Goal: Task Accomplishment & Management: Use online tool/utility

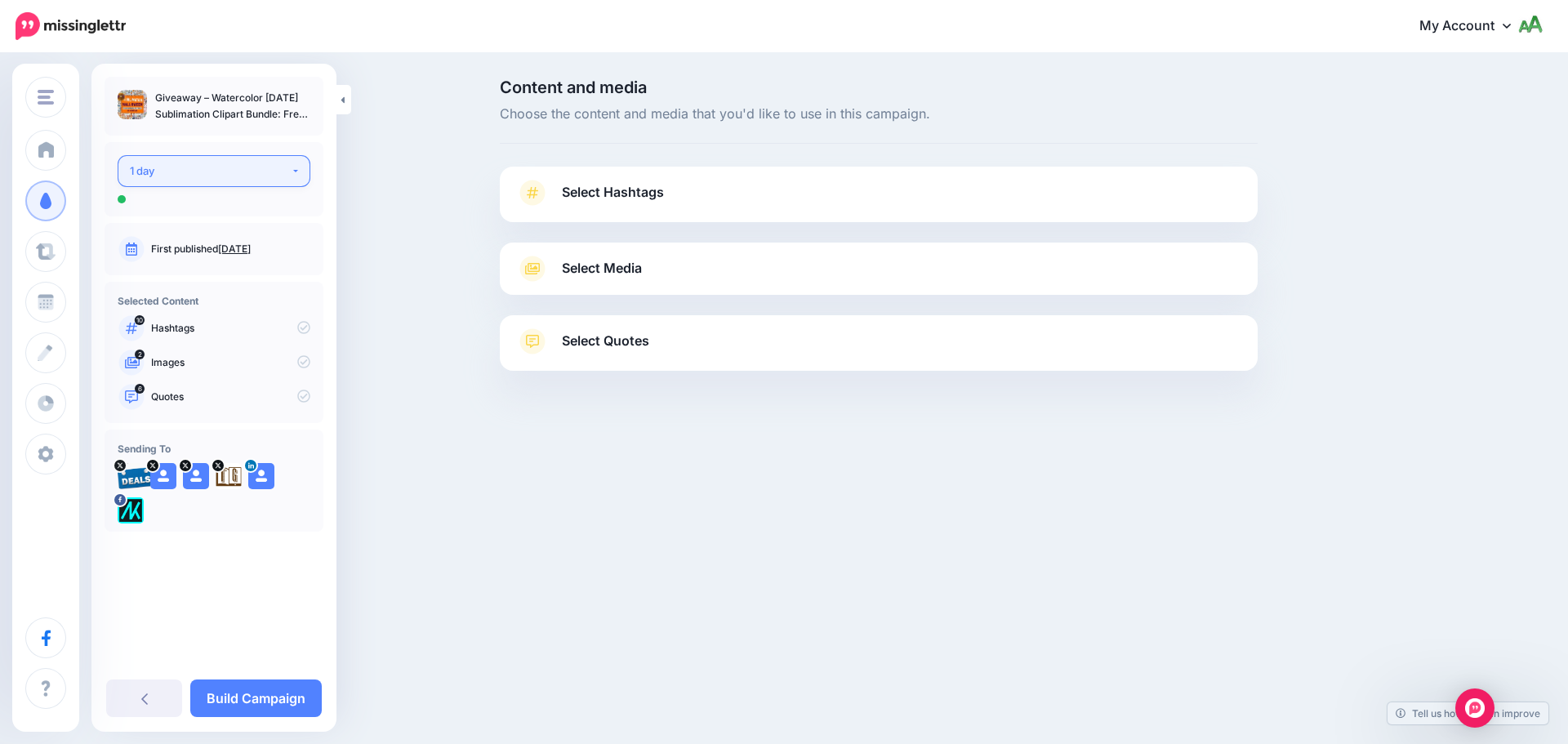
click at [221, 167] on div "1 day" at bounding box center [211, 171] width 161 height 19
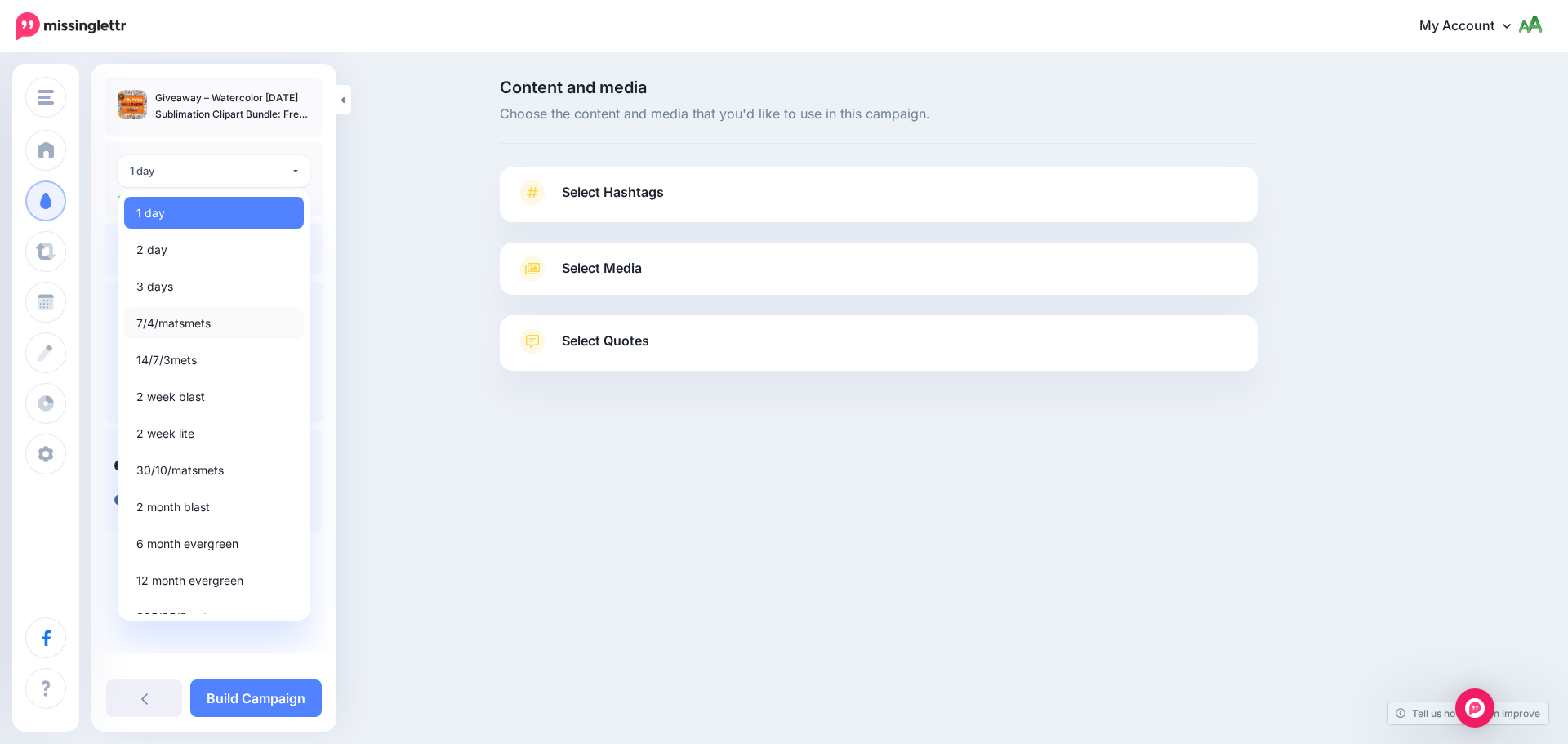
click at [198, 321] on span "7/4/matsmets" at bounding box center [173, 323] width 75 height 20
select select "*****"
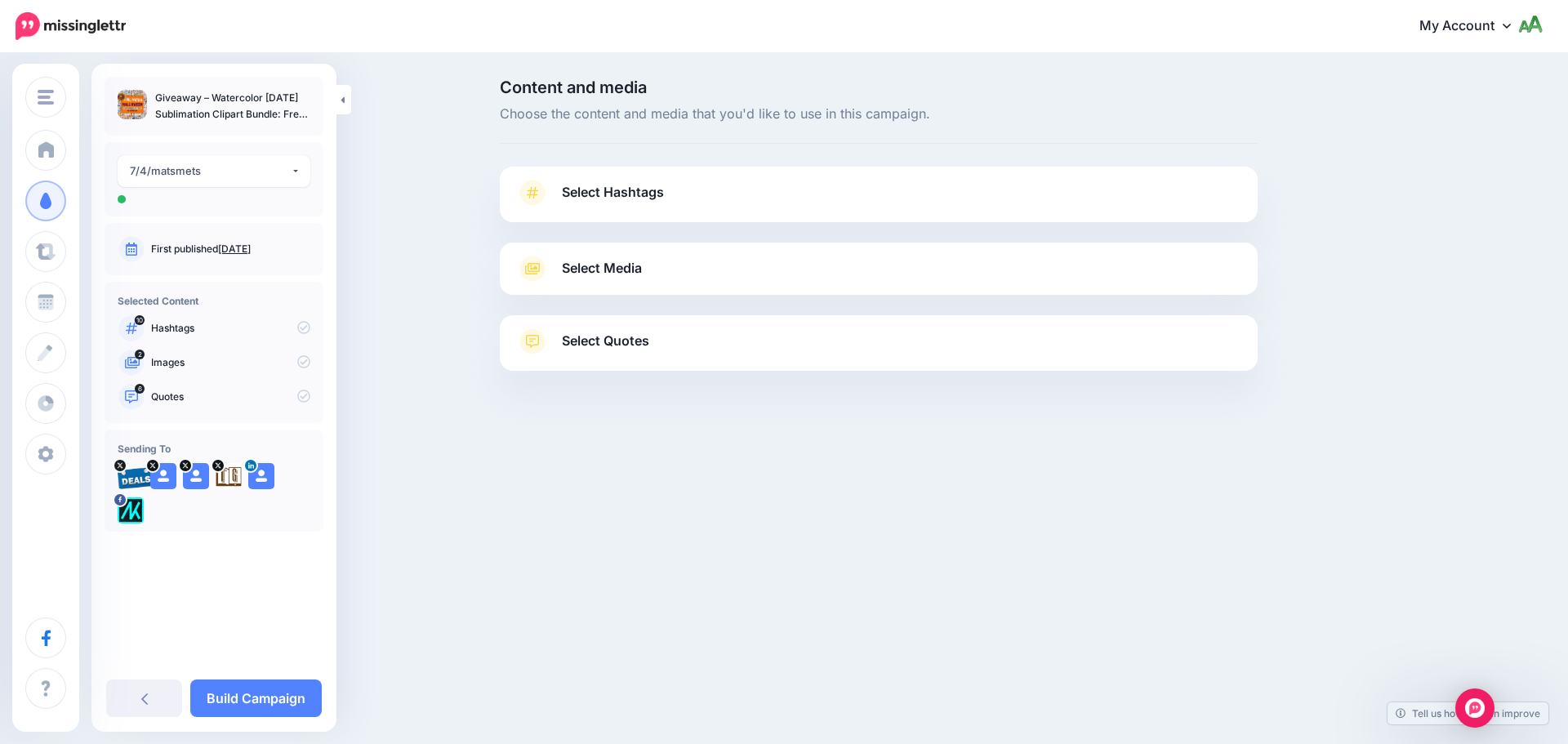
click at [717, 203] on link "Select Hashtags" at bounding box center [879, 201] width 725 height 43
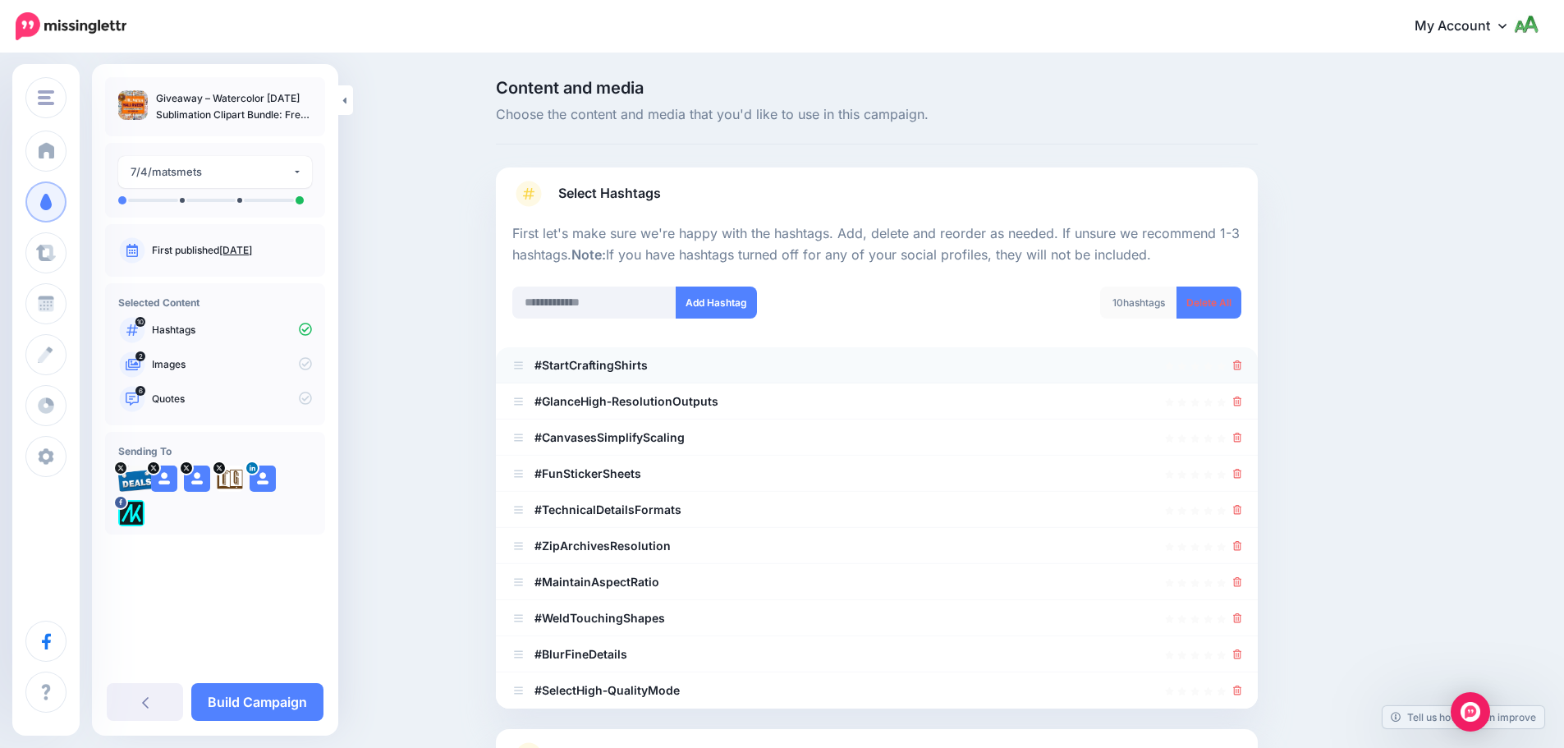
scroll to position [156, 0]
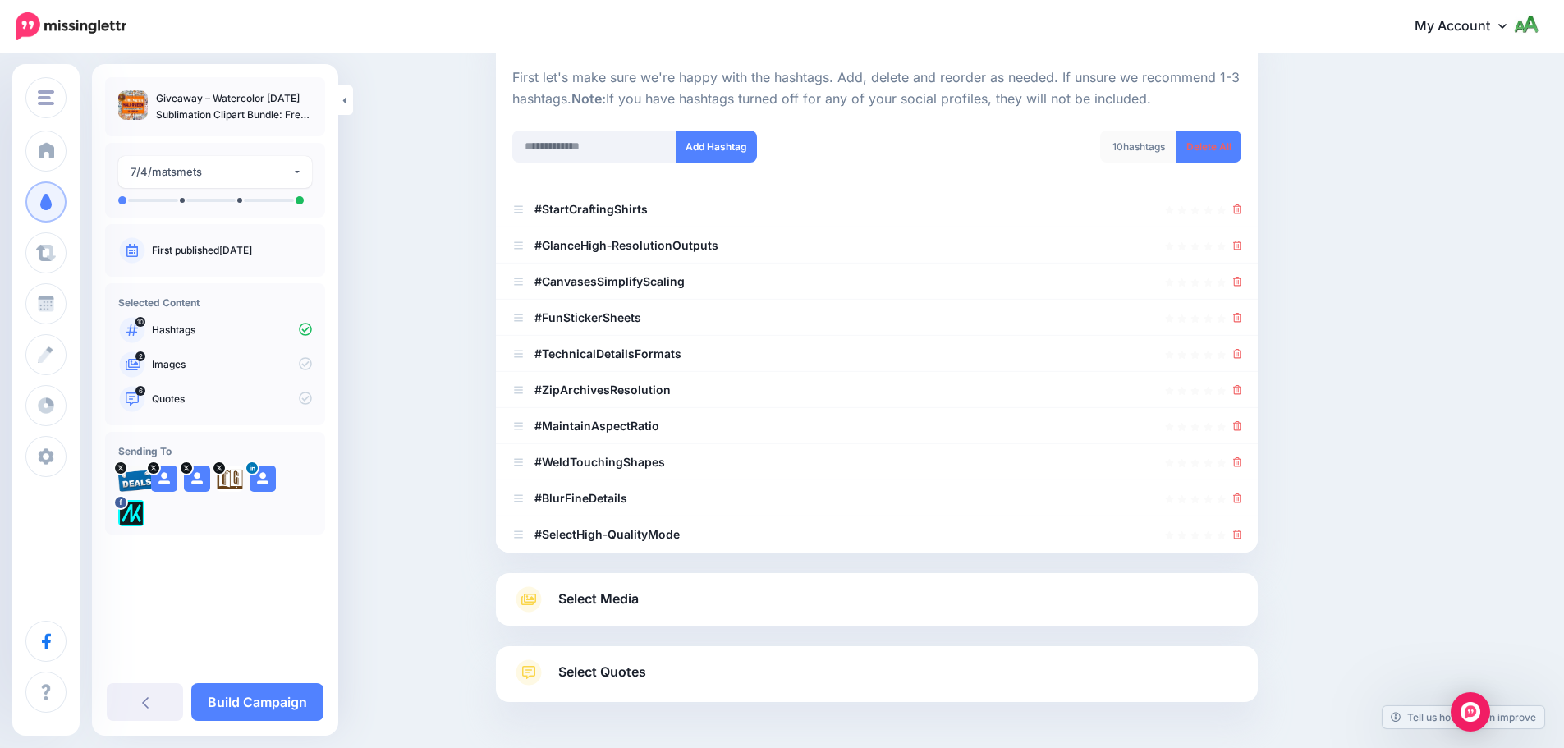
click at [680, 599] on link "Select Media" at bounding box center [876, 599] width 729 height 26
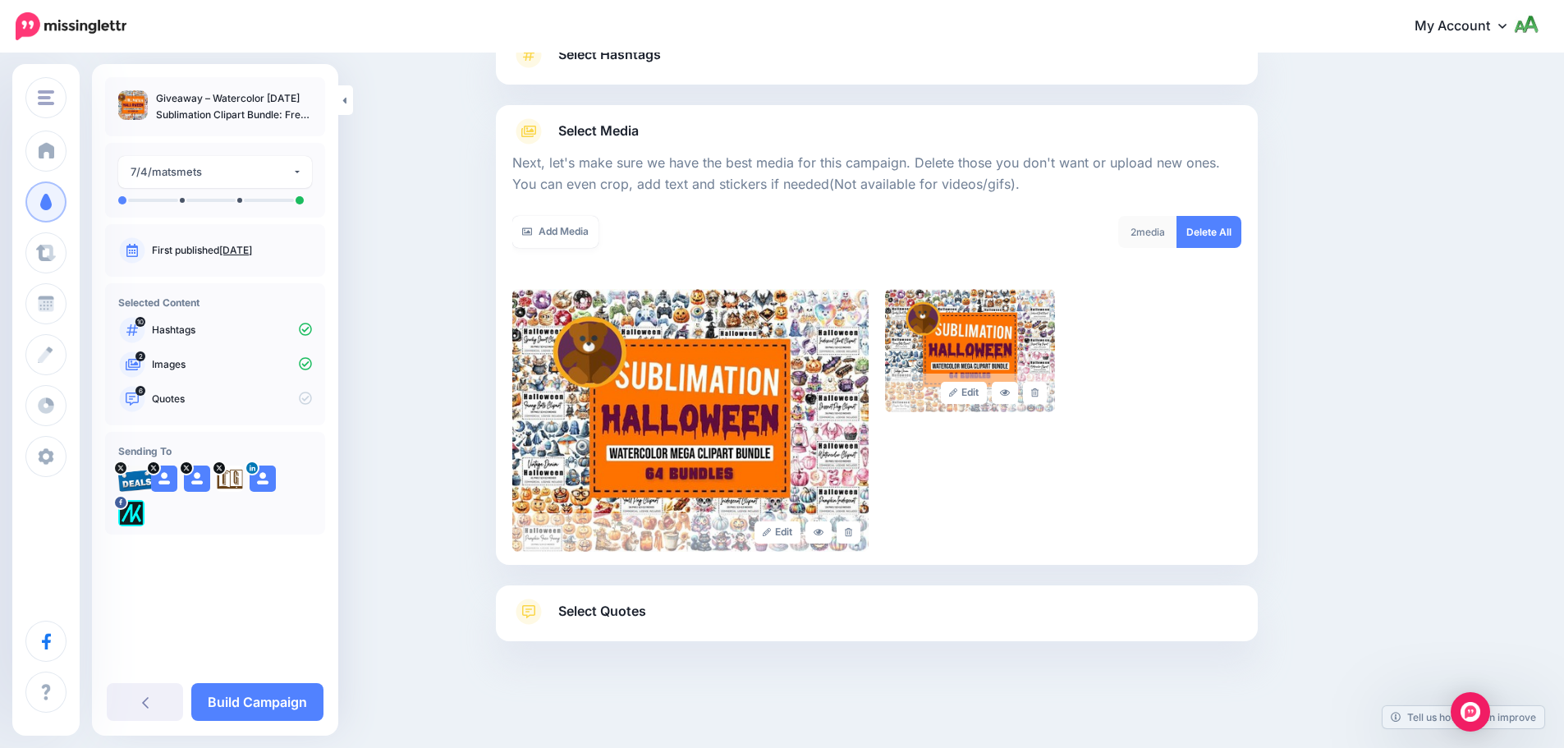
scroll to position [139, 0]
click at [1044, 397] on link at bounding box center [1035, 393] width 24 height 22
click at [815, 626] on link "Select Quotes" at bounding box center [876, 620] width 729 height 43
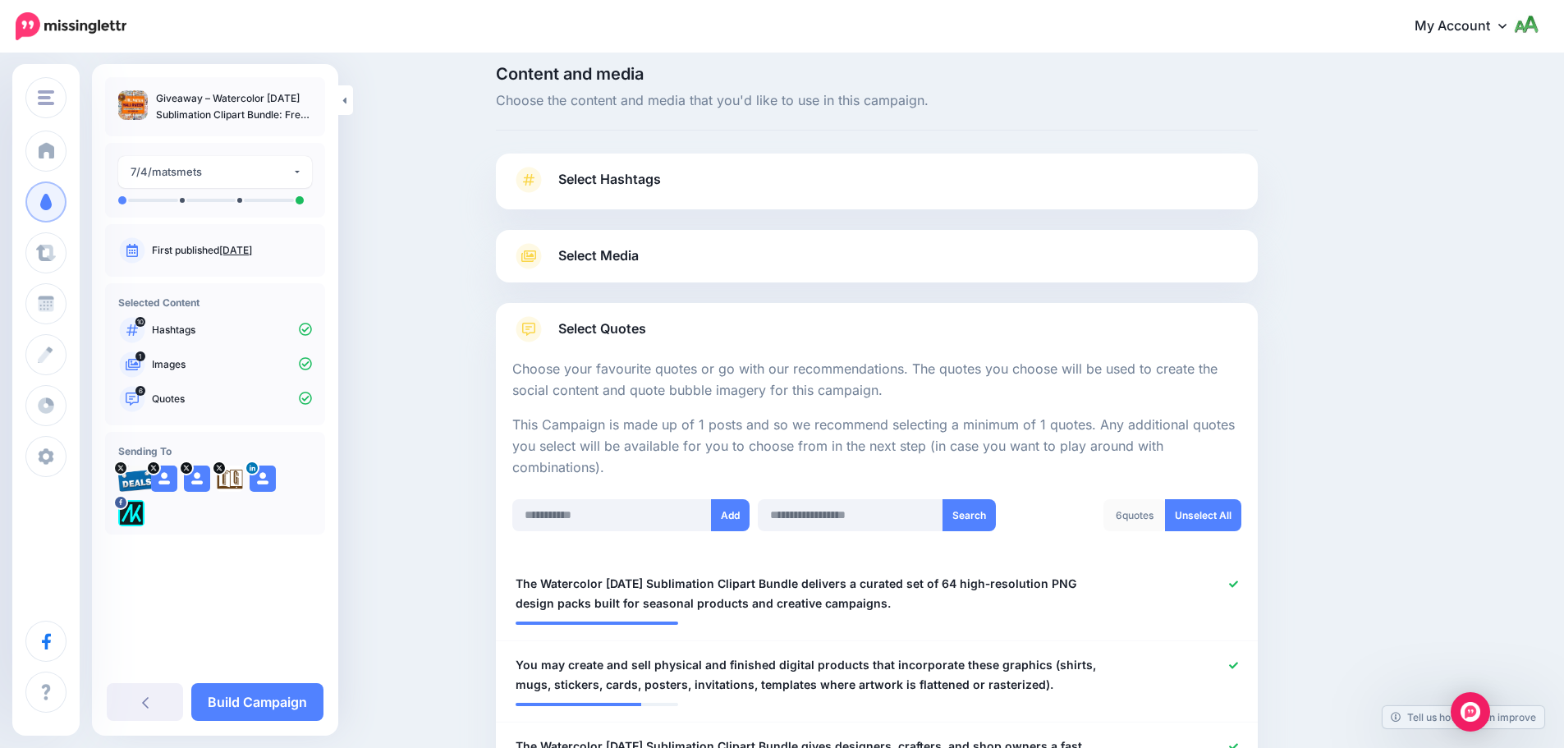
scroll to position [0, 0]
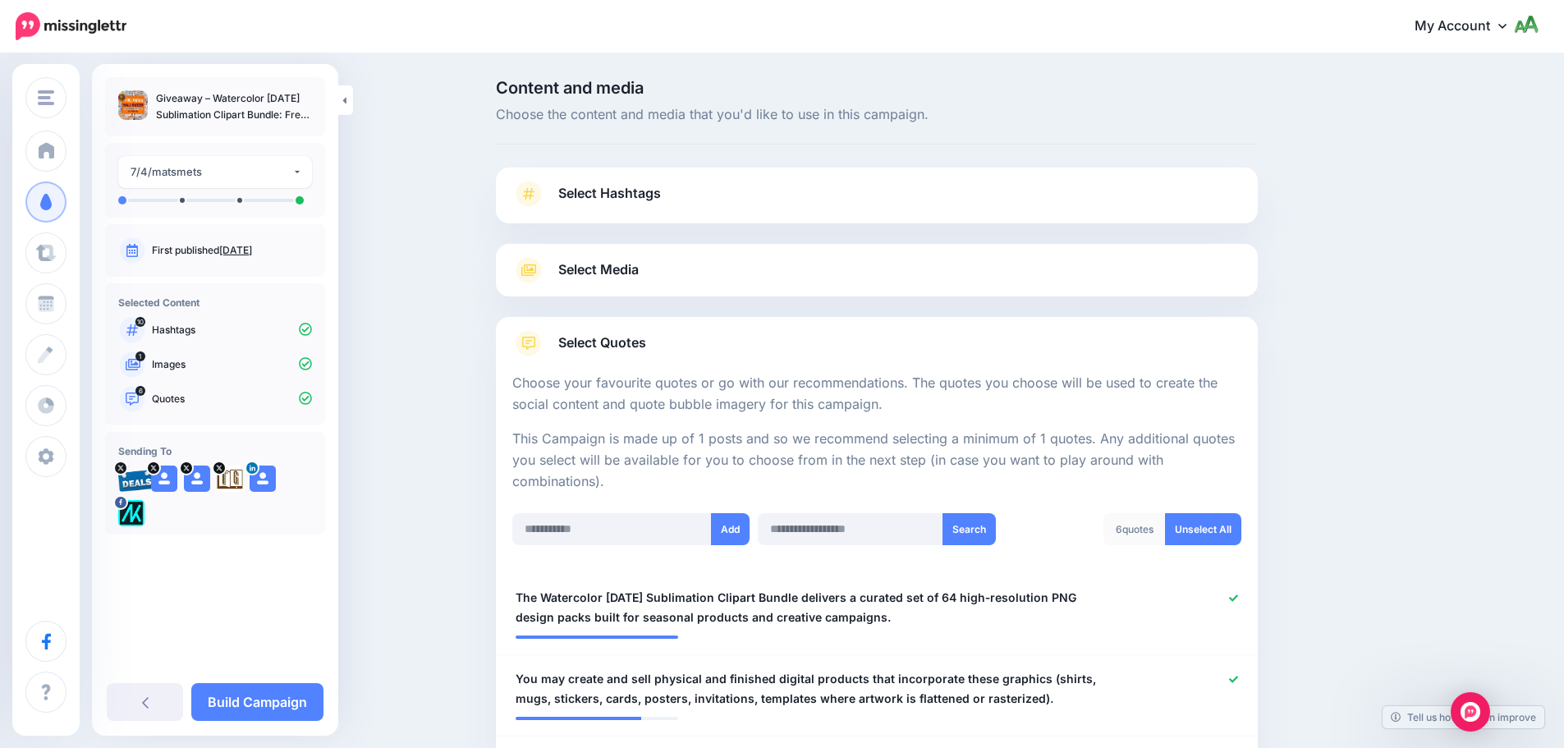
click at [792, 278] on link "Select Media" at bounding box center [876, 270] width 729 height 26
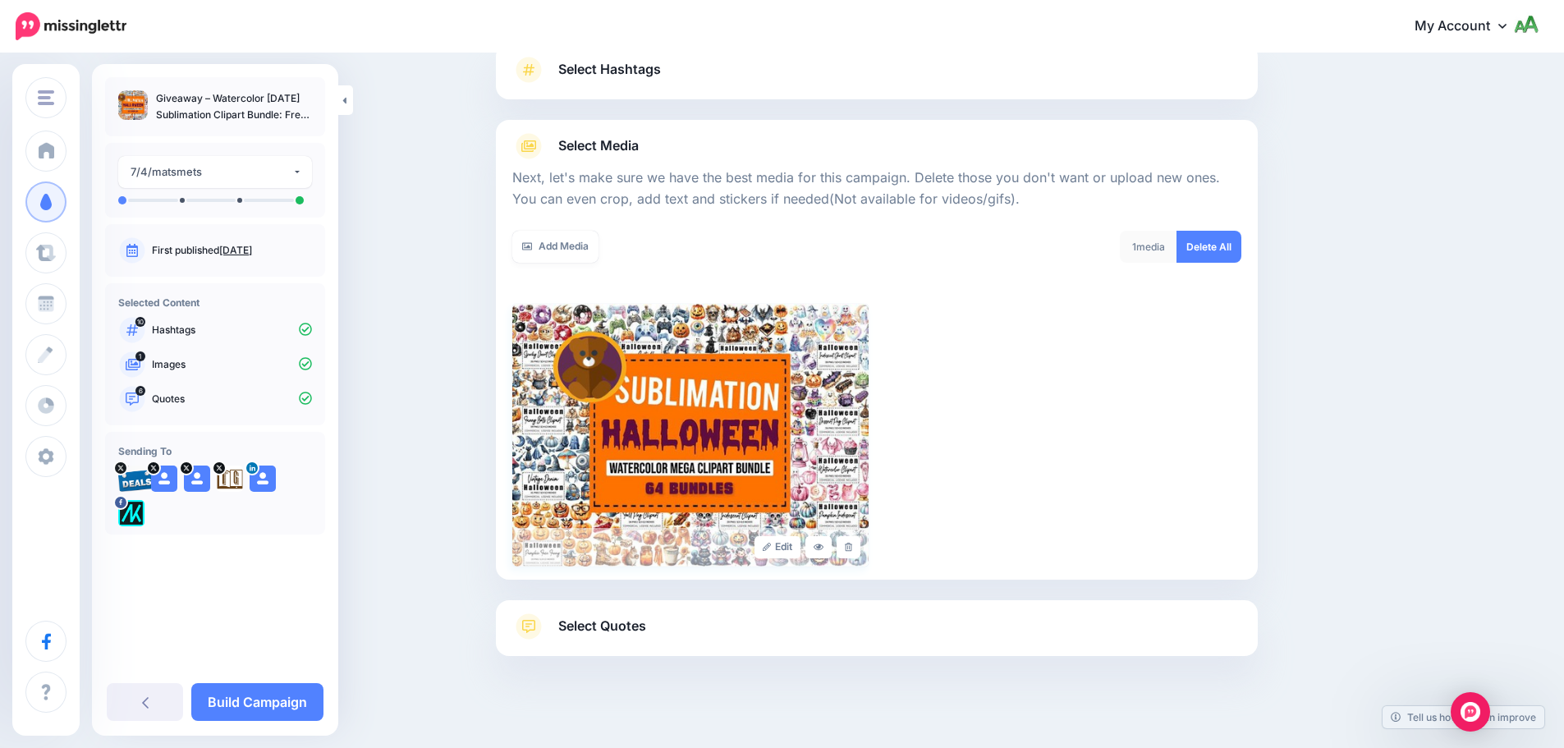
scroll to position [139, 0]
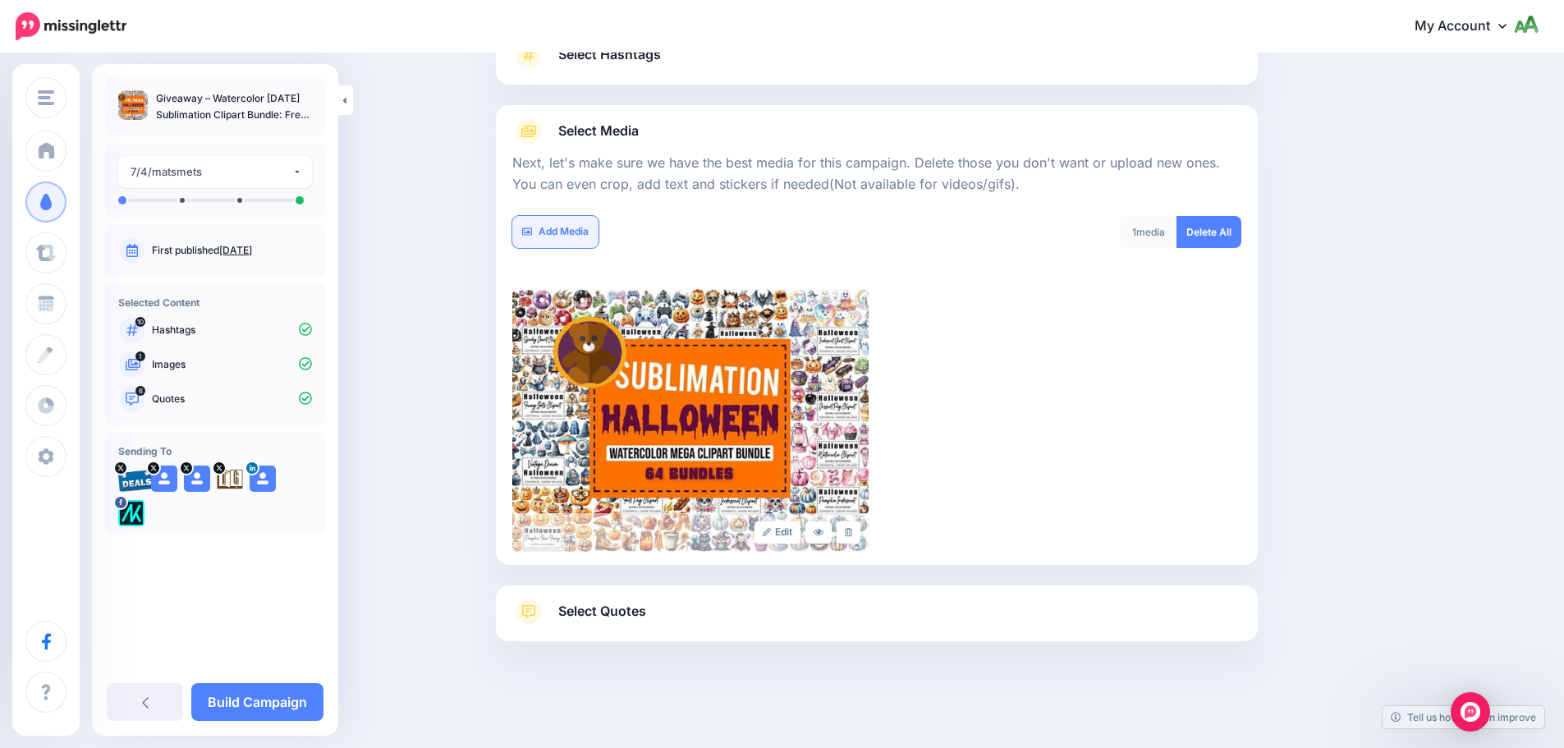
click at [572, 228] on link "Add Media" at bounding box center [555, 232] width 86 height 32
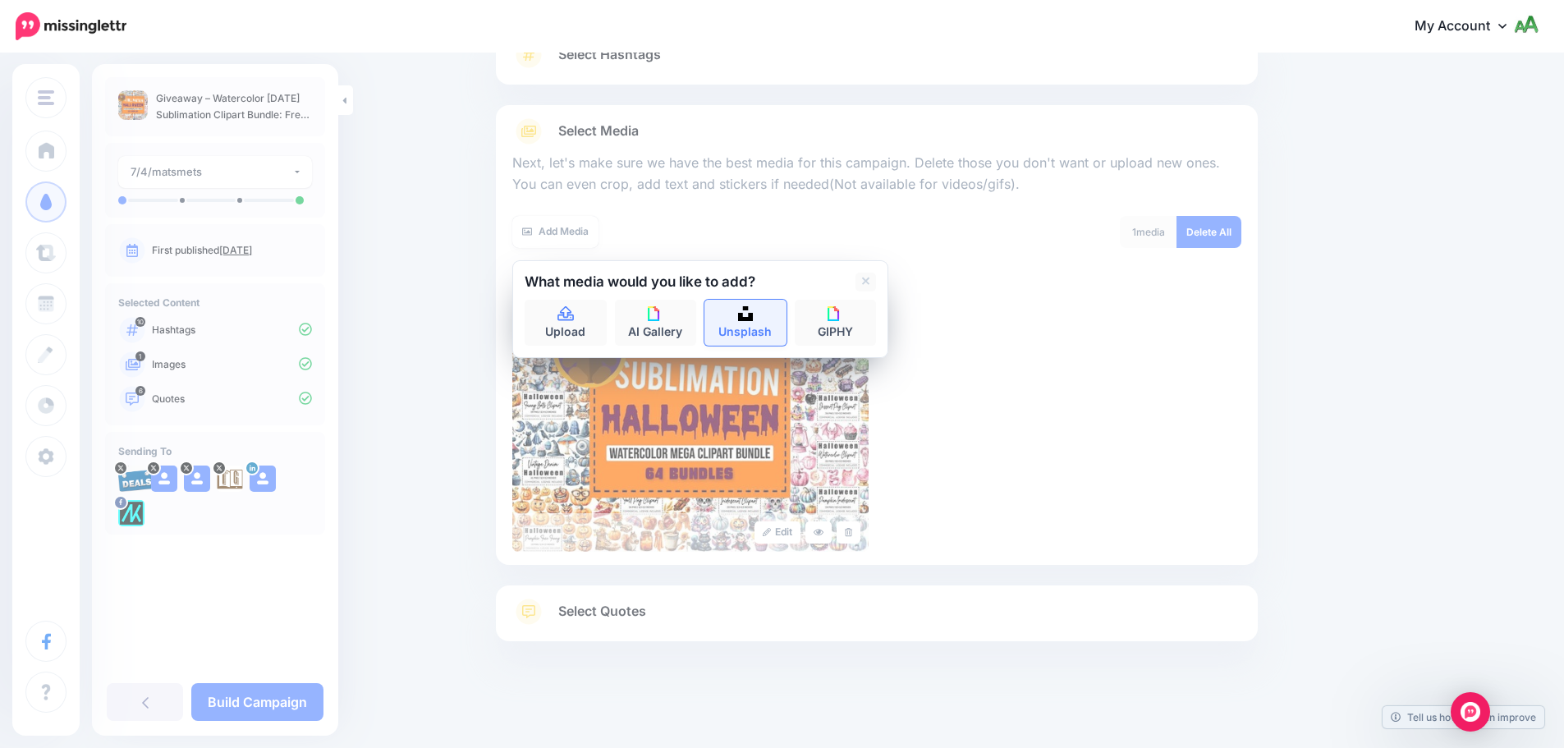
click at [753, 319] on img at bounding box center [745, 313] width 15 height 15
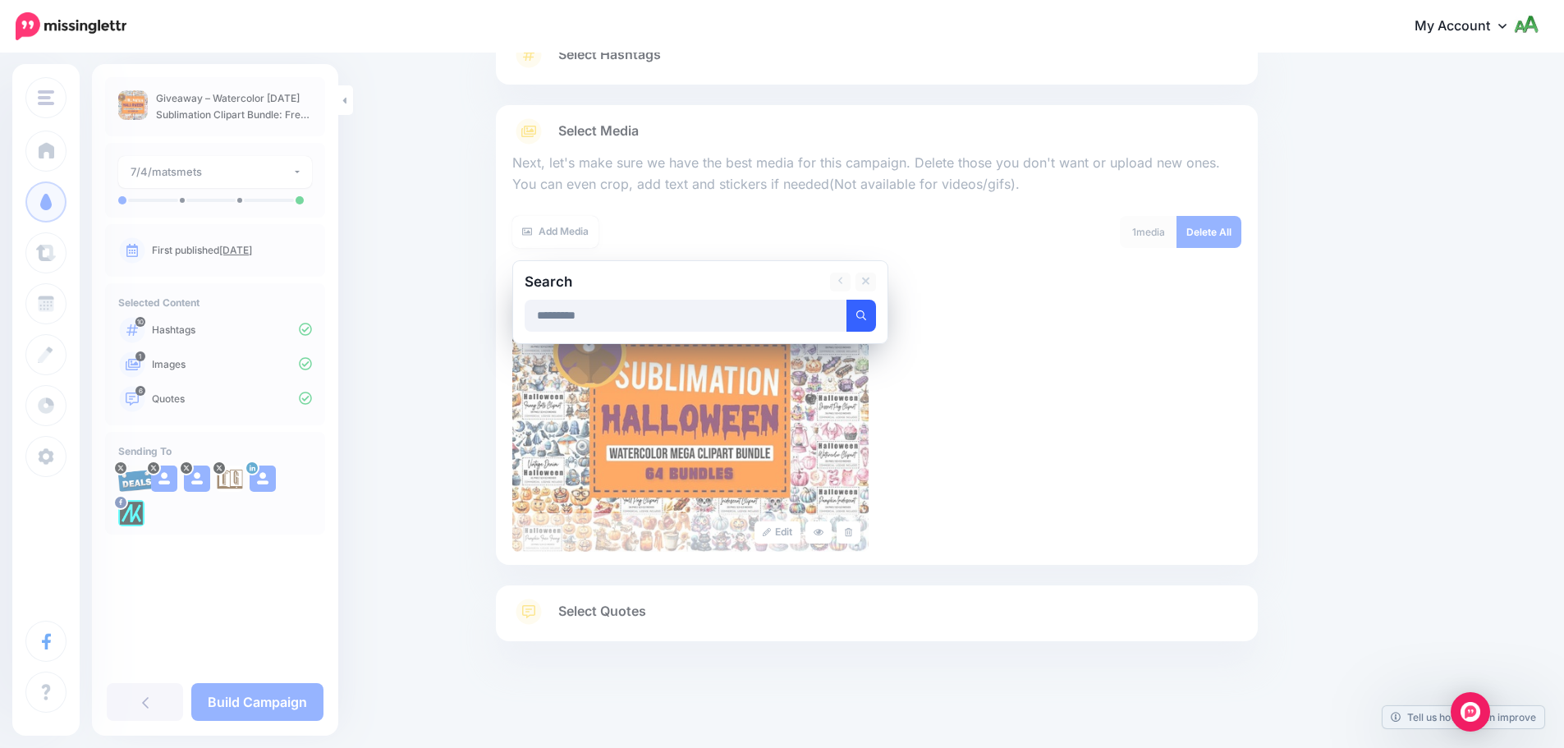
type input "*********"
click at [865, 325] on button "submit" at bounding box center [862, 316] width 30 height 32
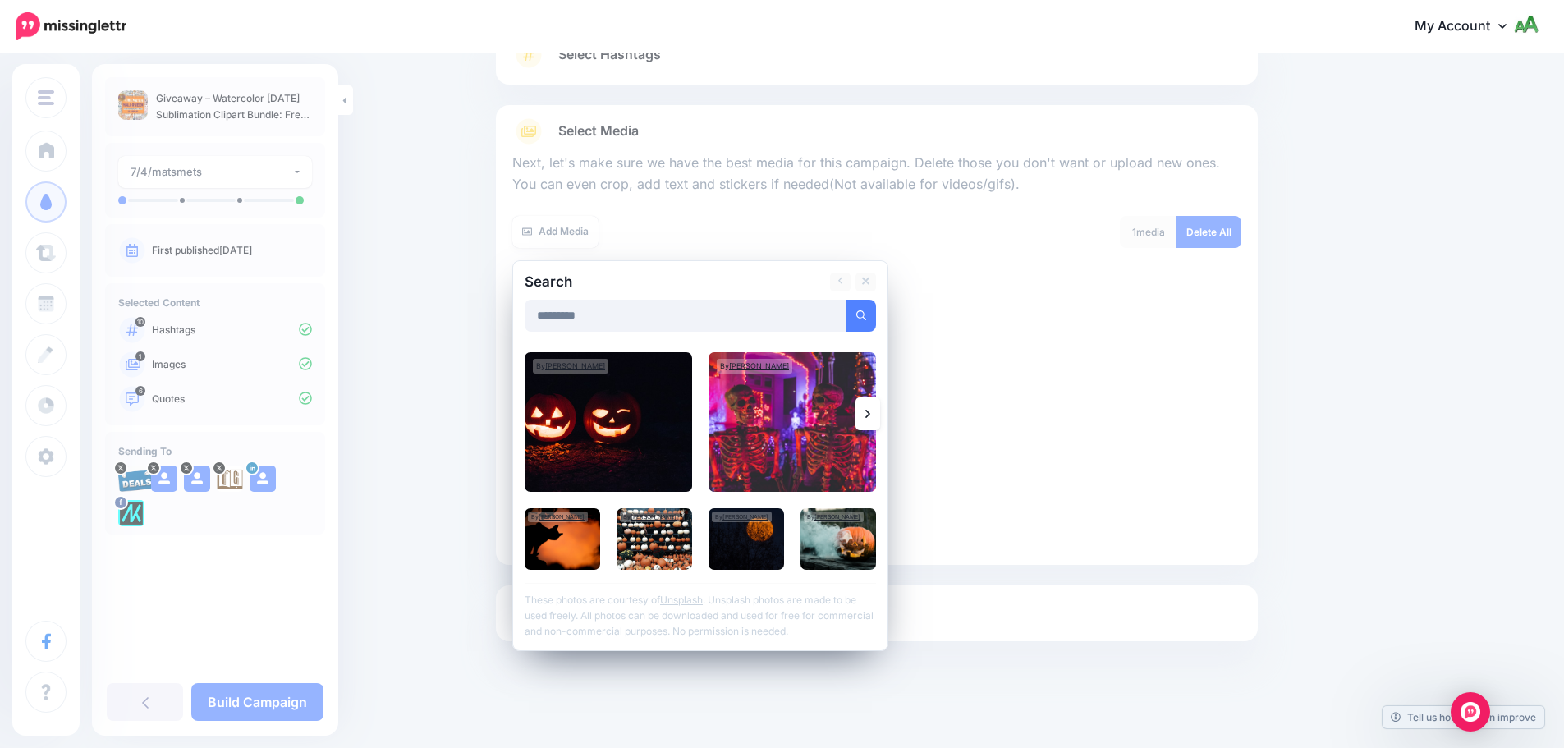
click at [872, 428] on link at bounding box center [868, 413] width 25 height 33
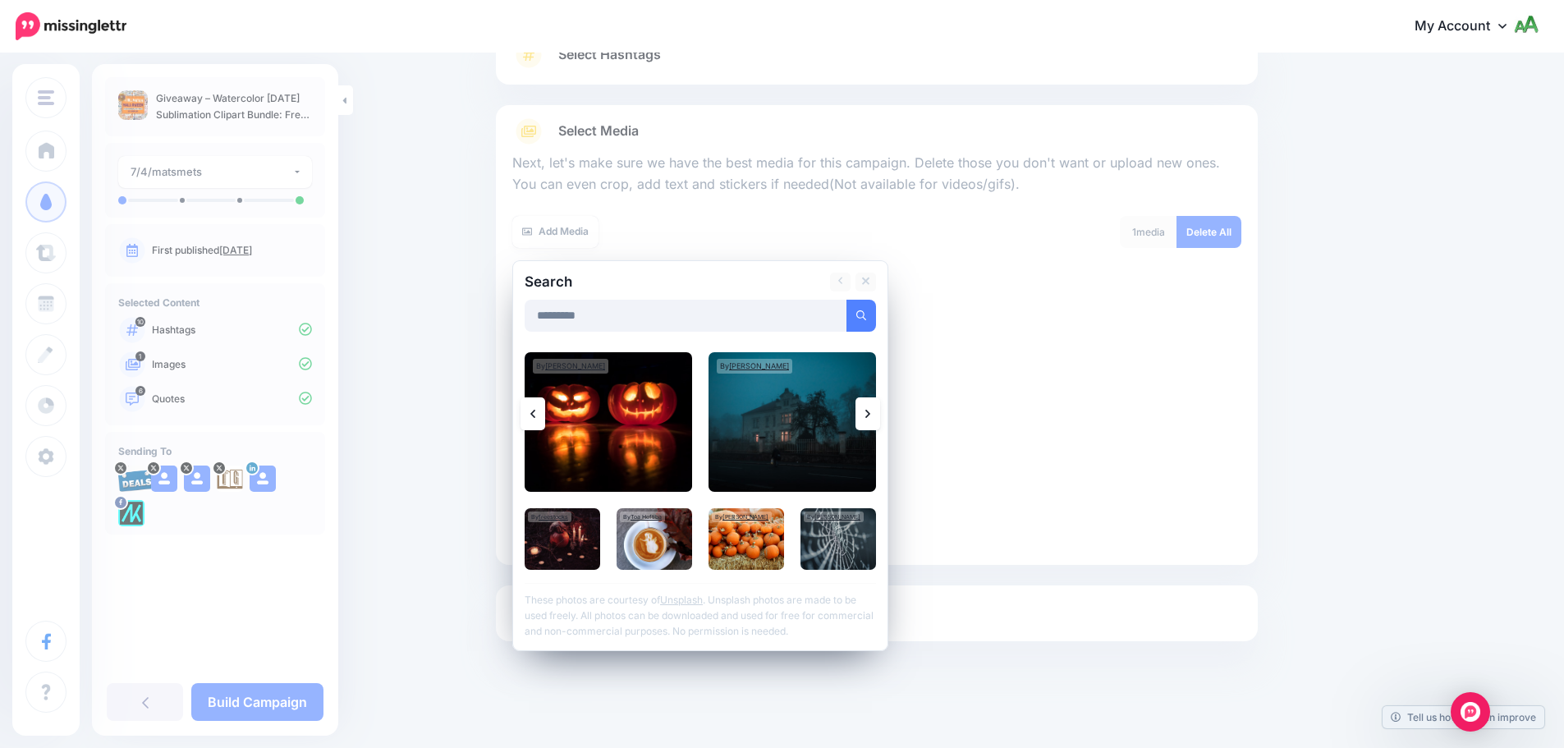
click at [872, 428] on link at bounding box center [868, 413] width 25 height 33
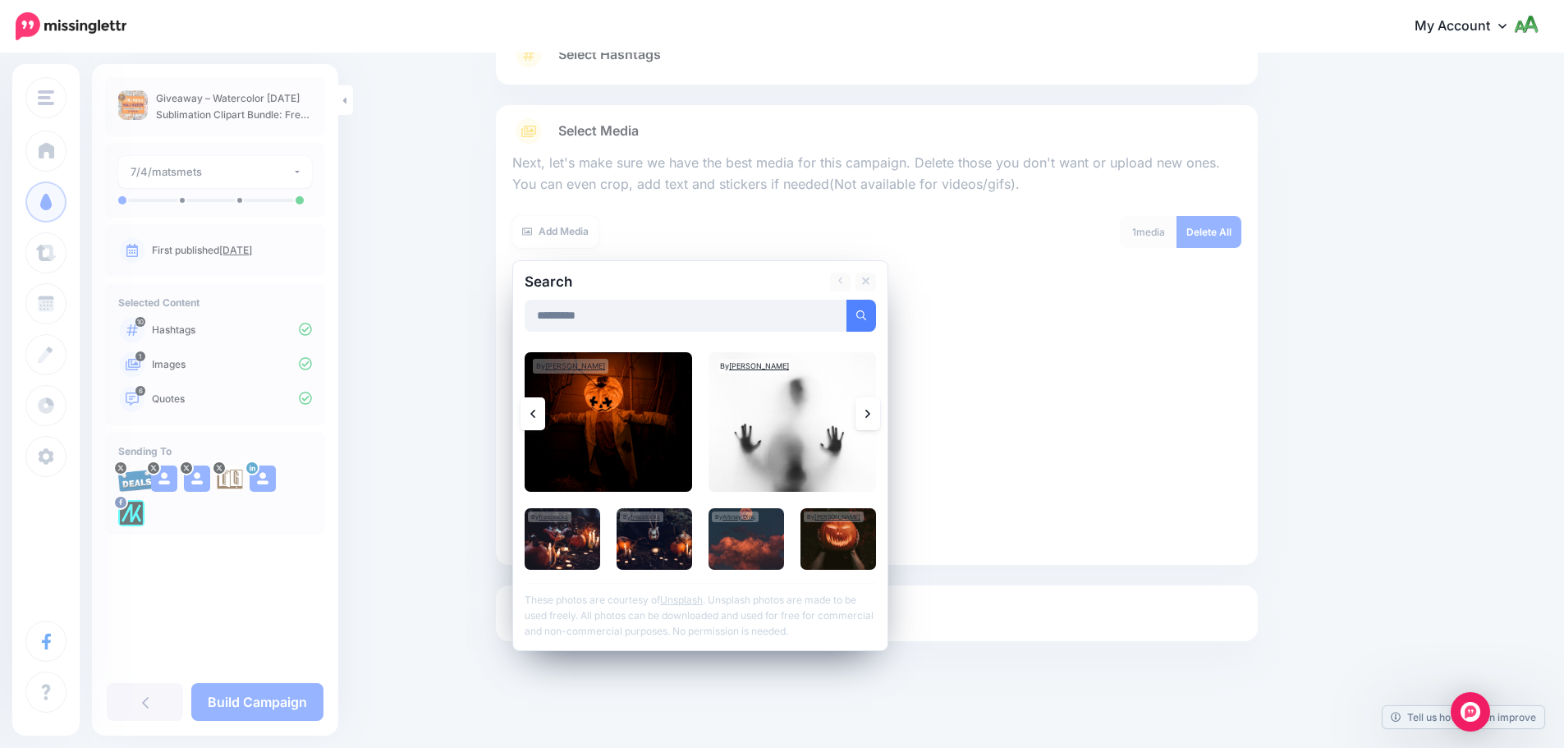
click at [878, 416] on link at bounding box center [868, 413] width 25 height 33
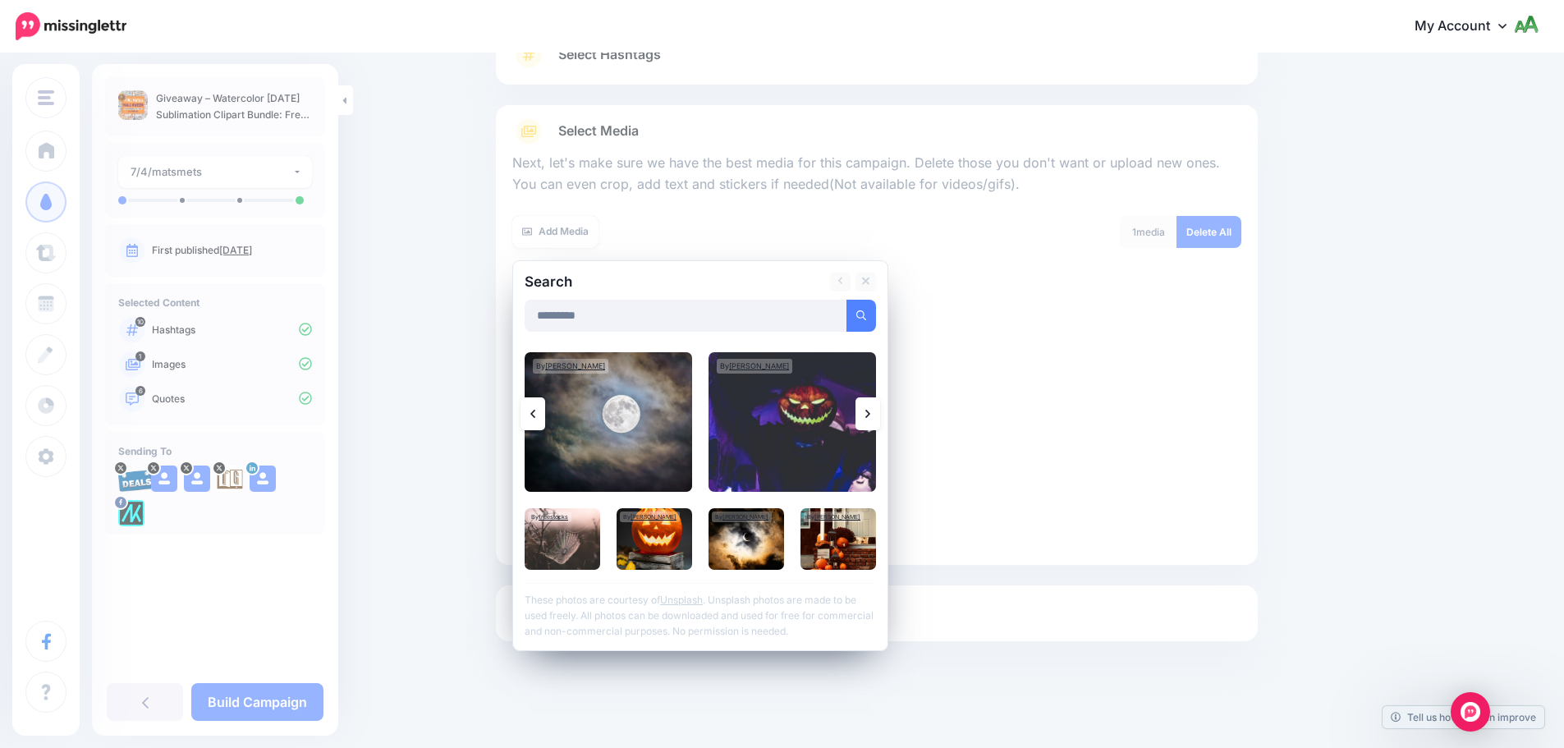
click at [878, 416] on link at bounding box center [868, 413] width 25 height 33
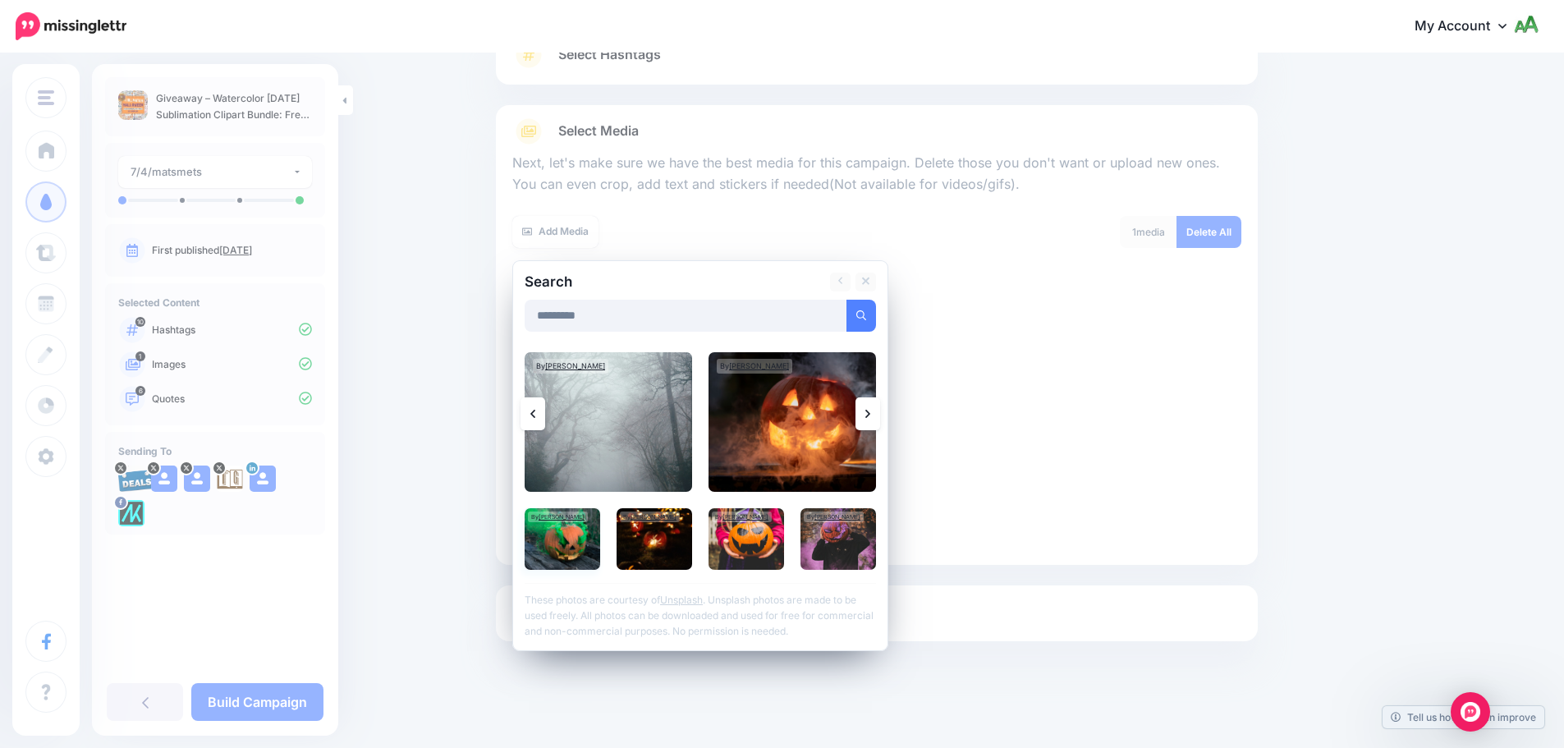
click at [555, 542] on img at bounding box center [563, 539] width 76 height 62
click at [724, 548] on img at bounding box center [747, 539] width 76 height 62
click at [842, 291] on div at bounding box center [700, 295] width 351 height 8
click at [832, 319] on link "Add Media" at bounding box center [841, 316] width 70 height 32
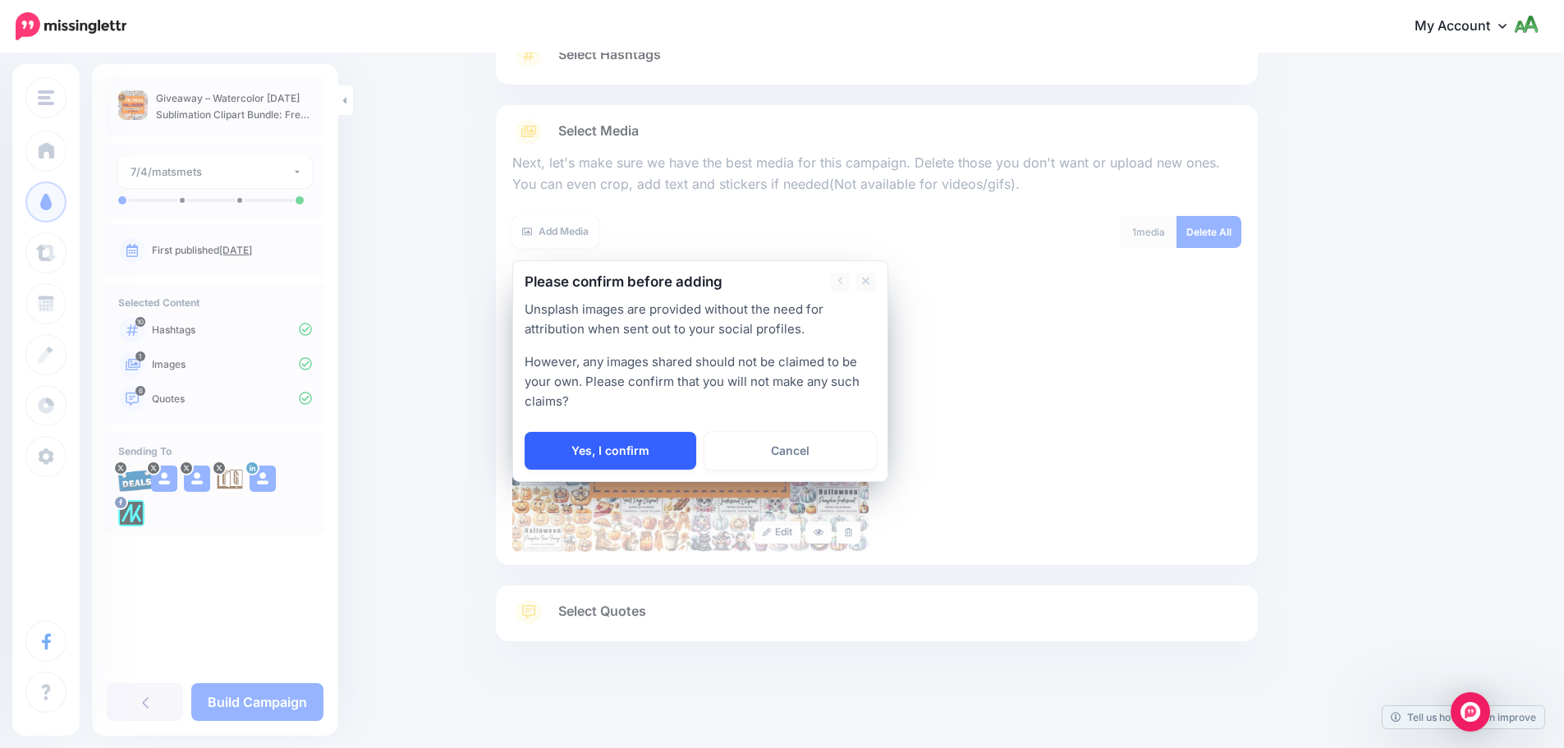
click at [636, 464] on link "Yes, I confirm" at bounding box center [611, 451] width 172 height 38
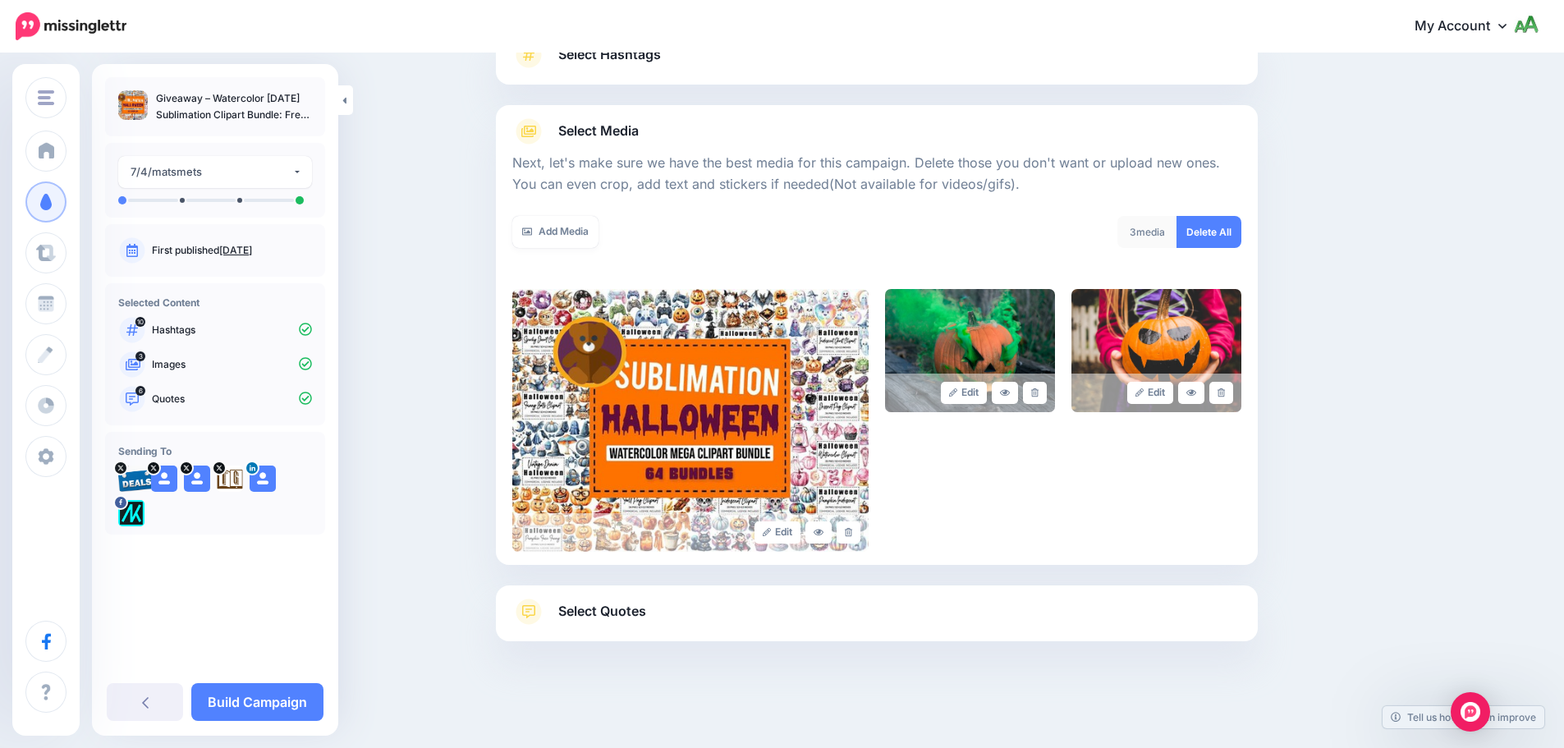
click at [631, 594] on div "Select Quotes Choose your favourite quotes or go with our recommendations. The …" at bounding box center [877, 613] width 762 height 56
click at [643, 622] on span "Select Quotes" at bounding box center [602, 611] width 88 height 22
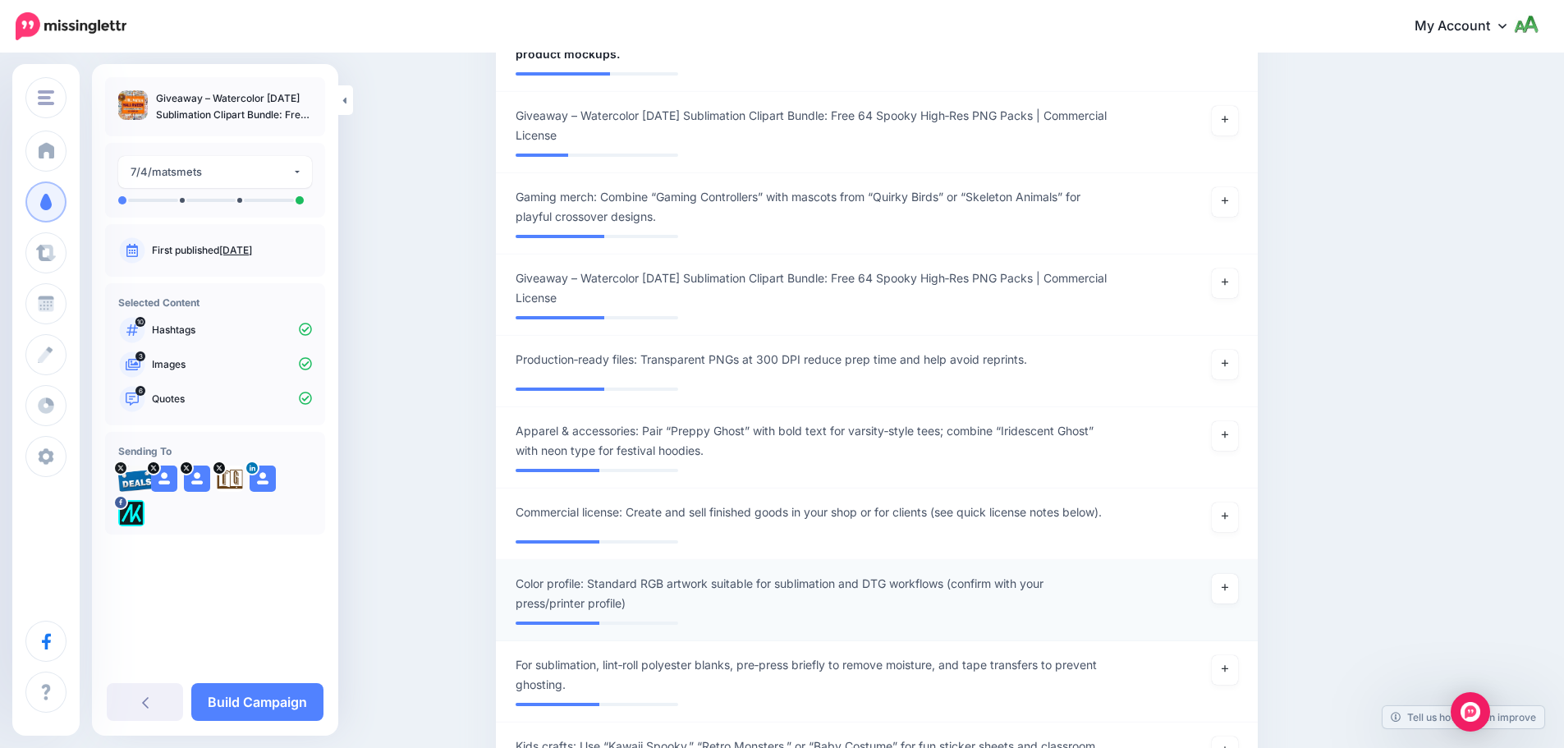
scroll to position [1042, 0]
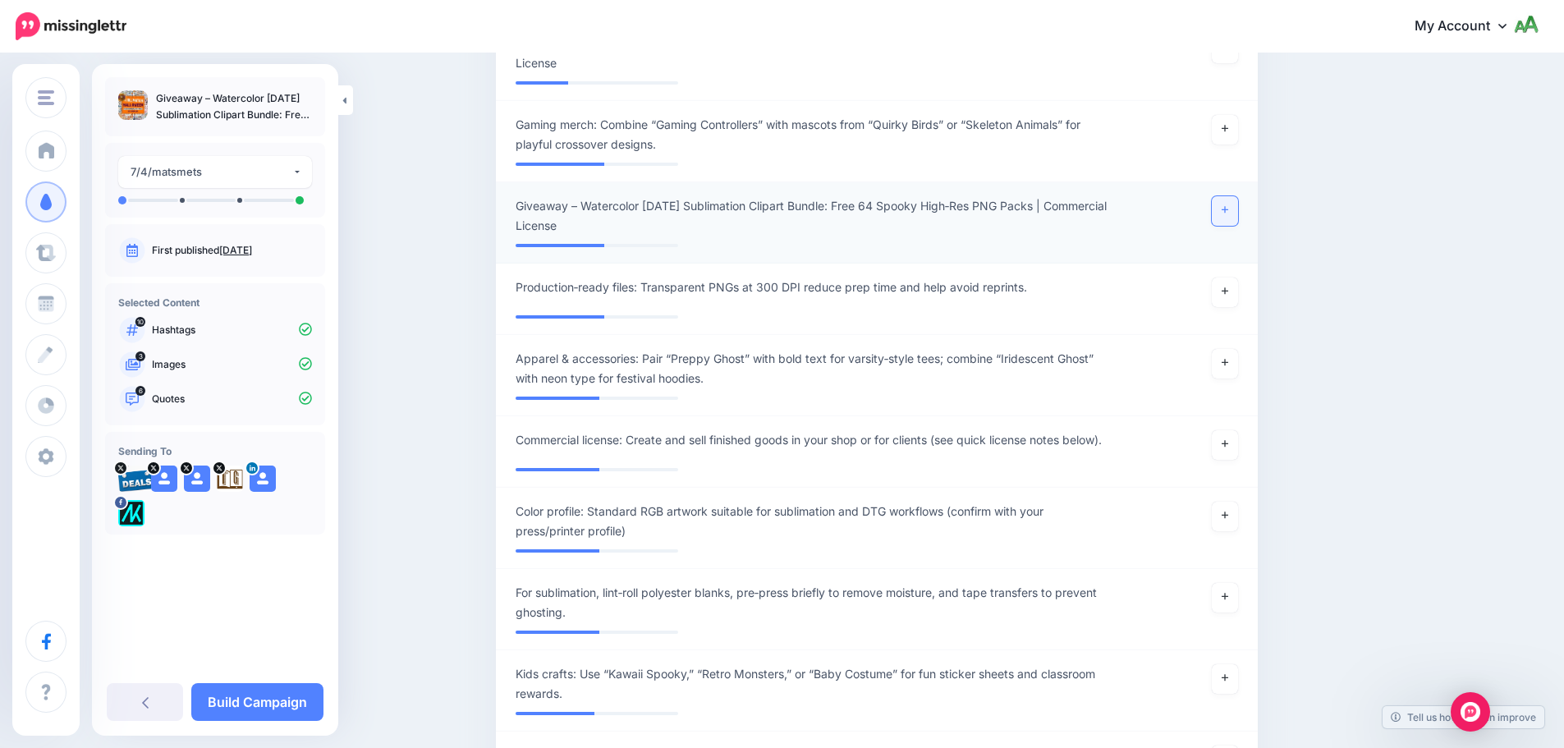
click at [1237, 207] on link at bounding box center [1225, 211] width 26 height 30
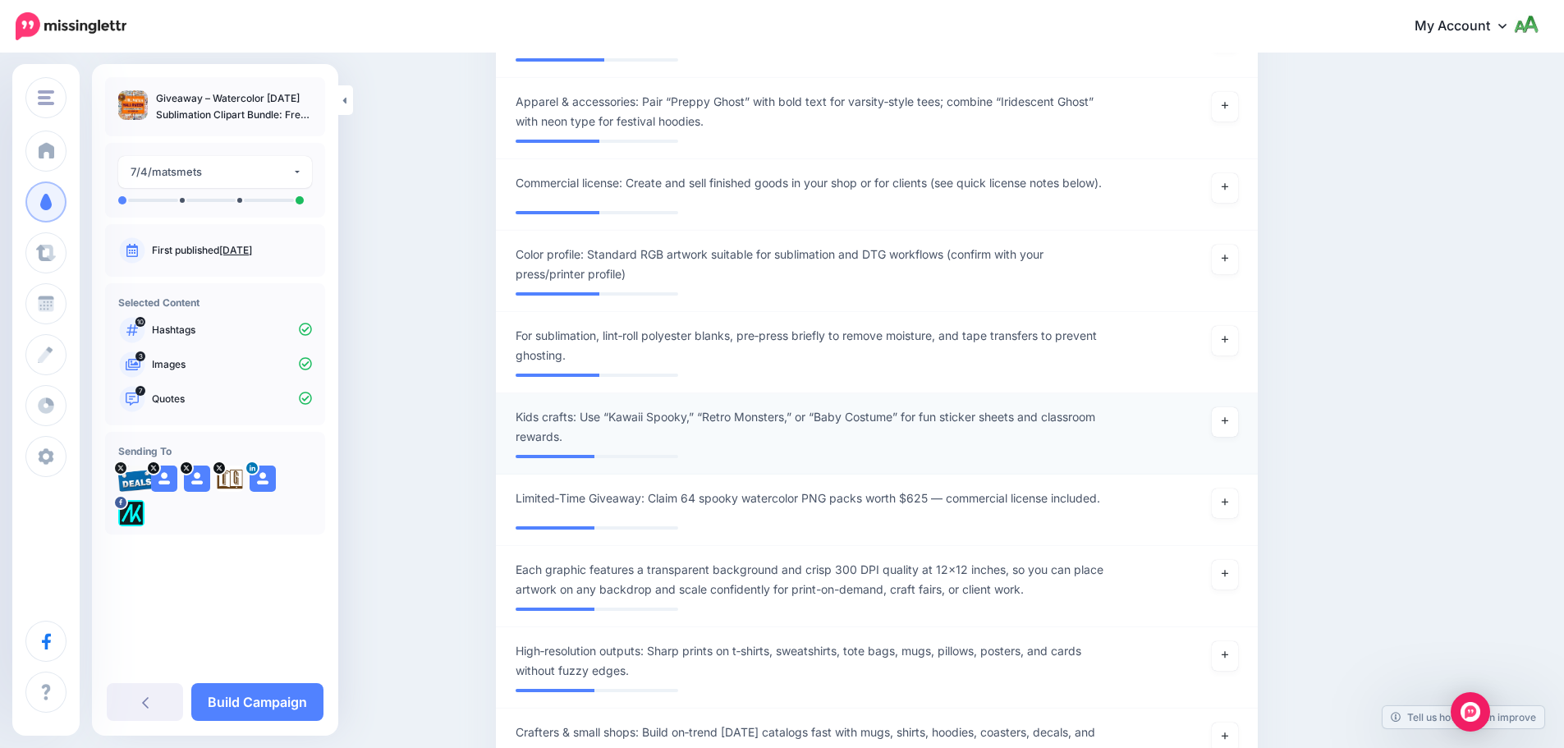
scroll to position [1370, 0]
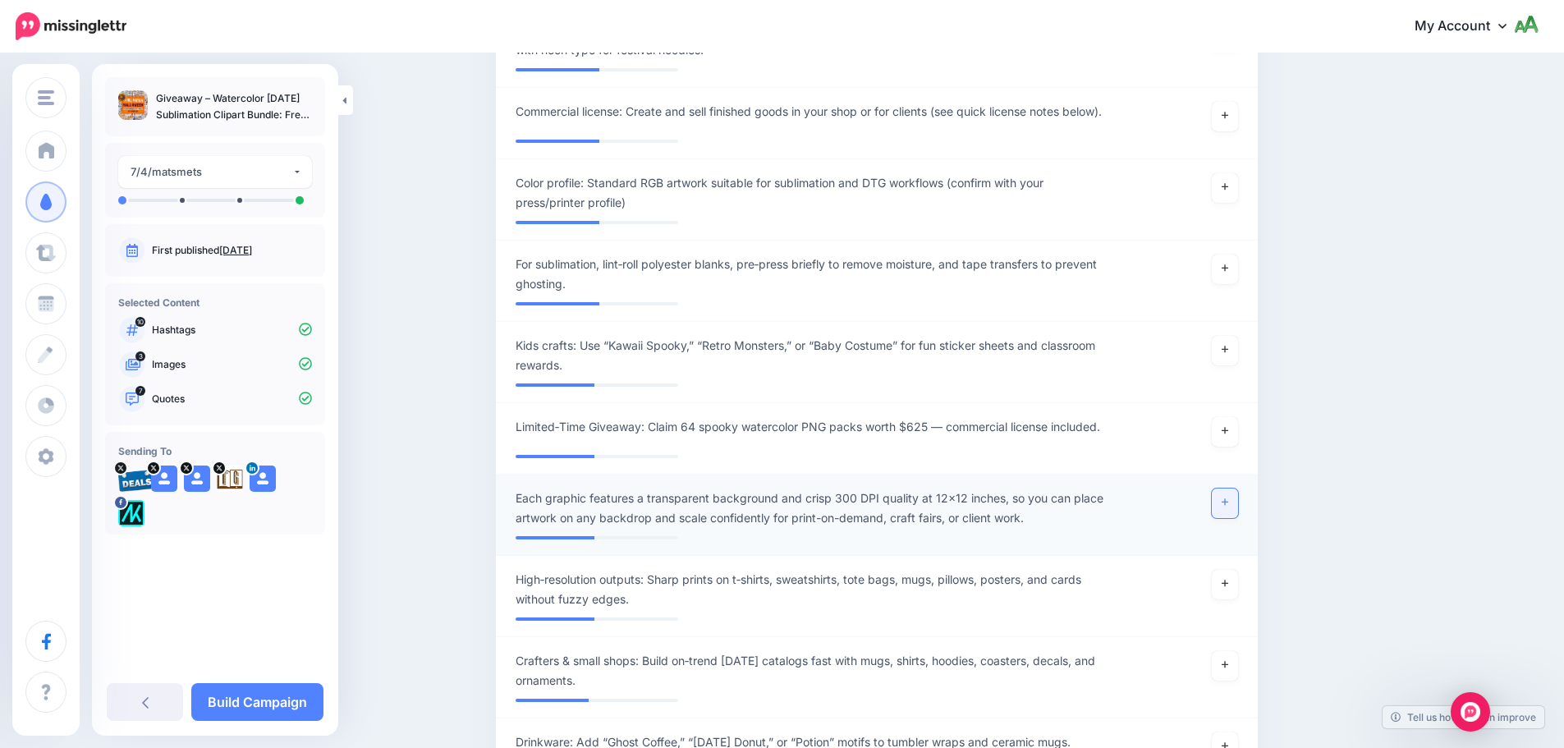
click at [1228, 504] on icon at bounding box center [1225, 502] width 7 height 7
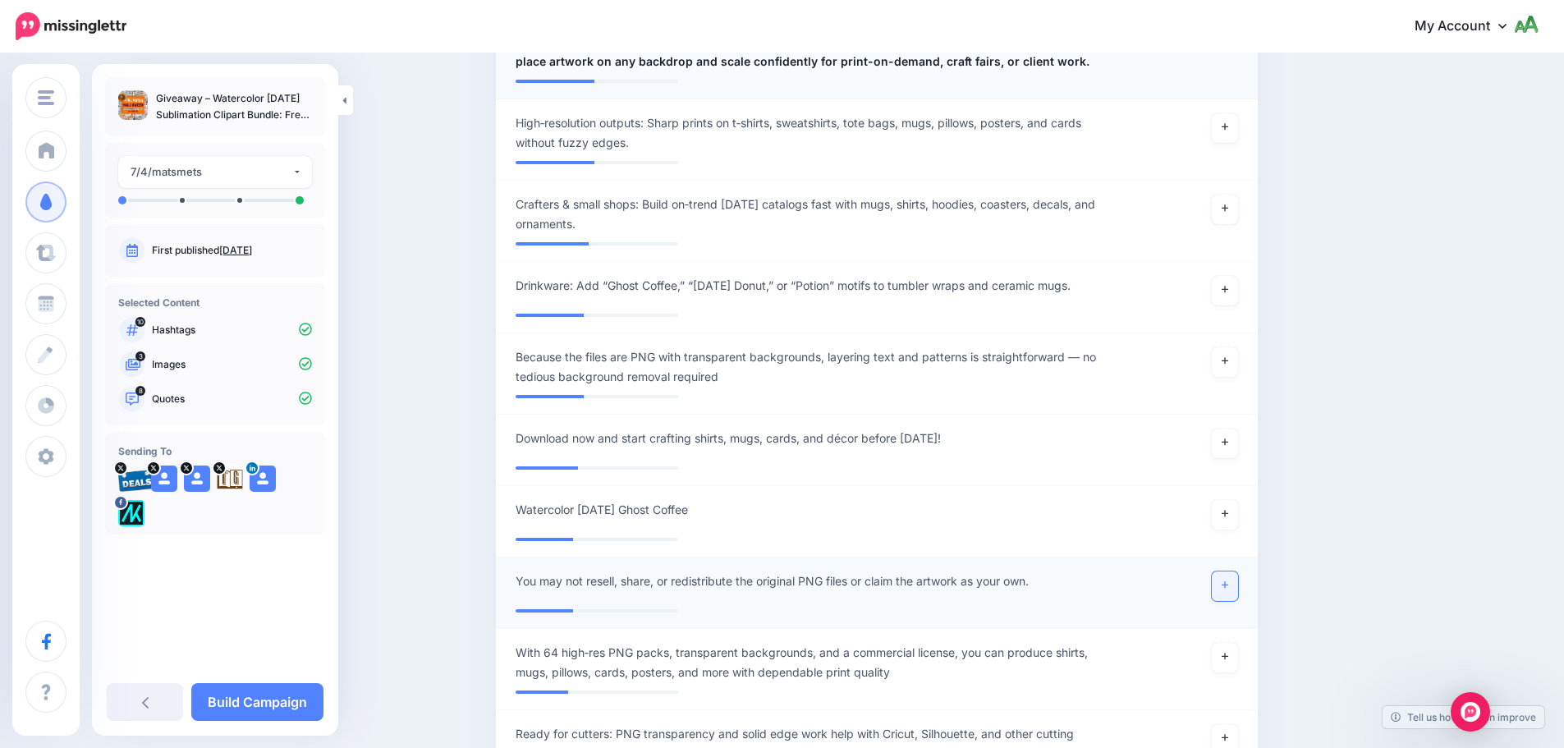
scroll to position [1863, 0]
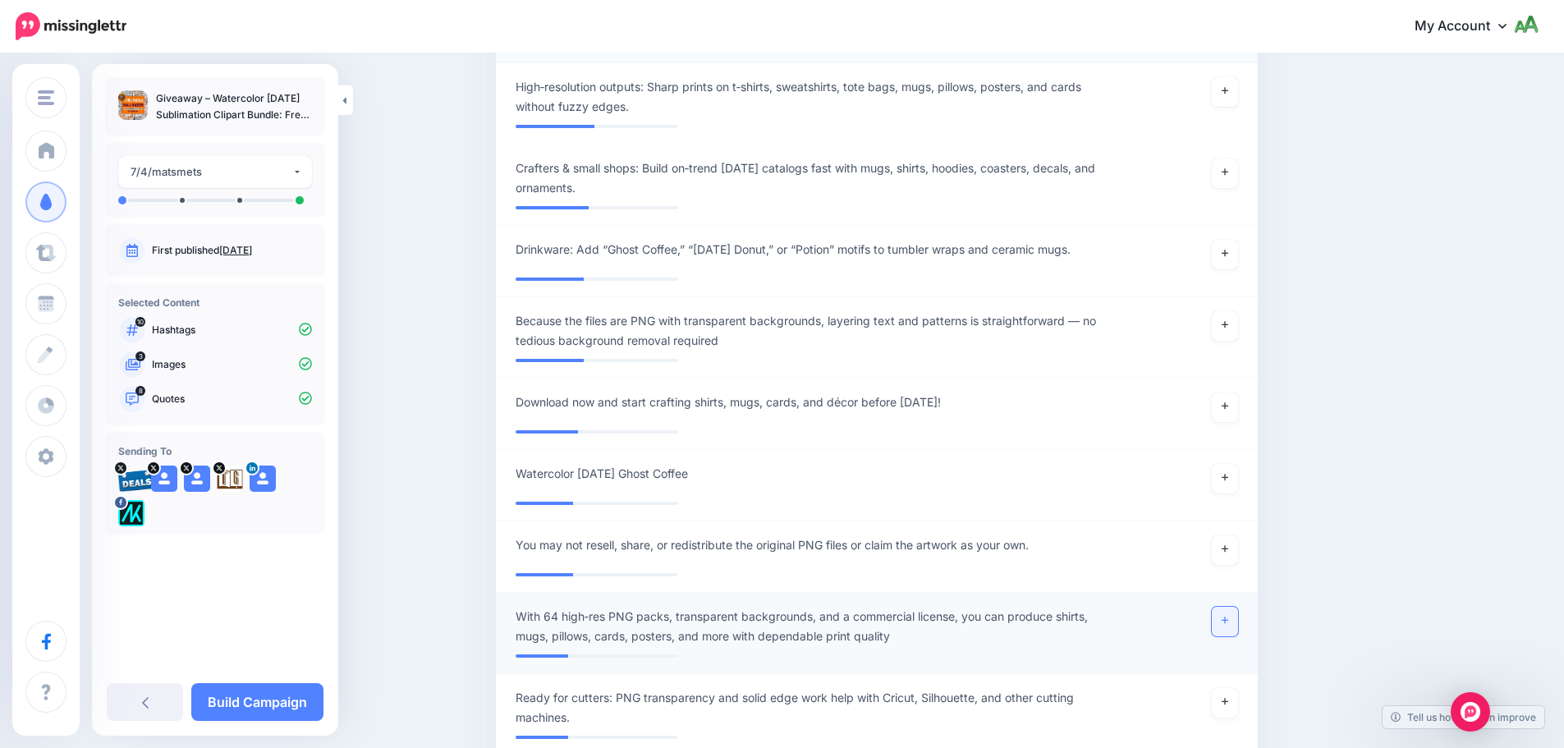
click at [1238, 617] on link at bounding box center [1225, 622] width 26 height 30
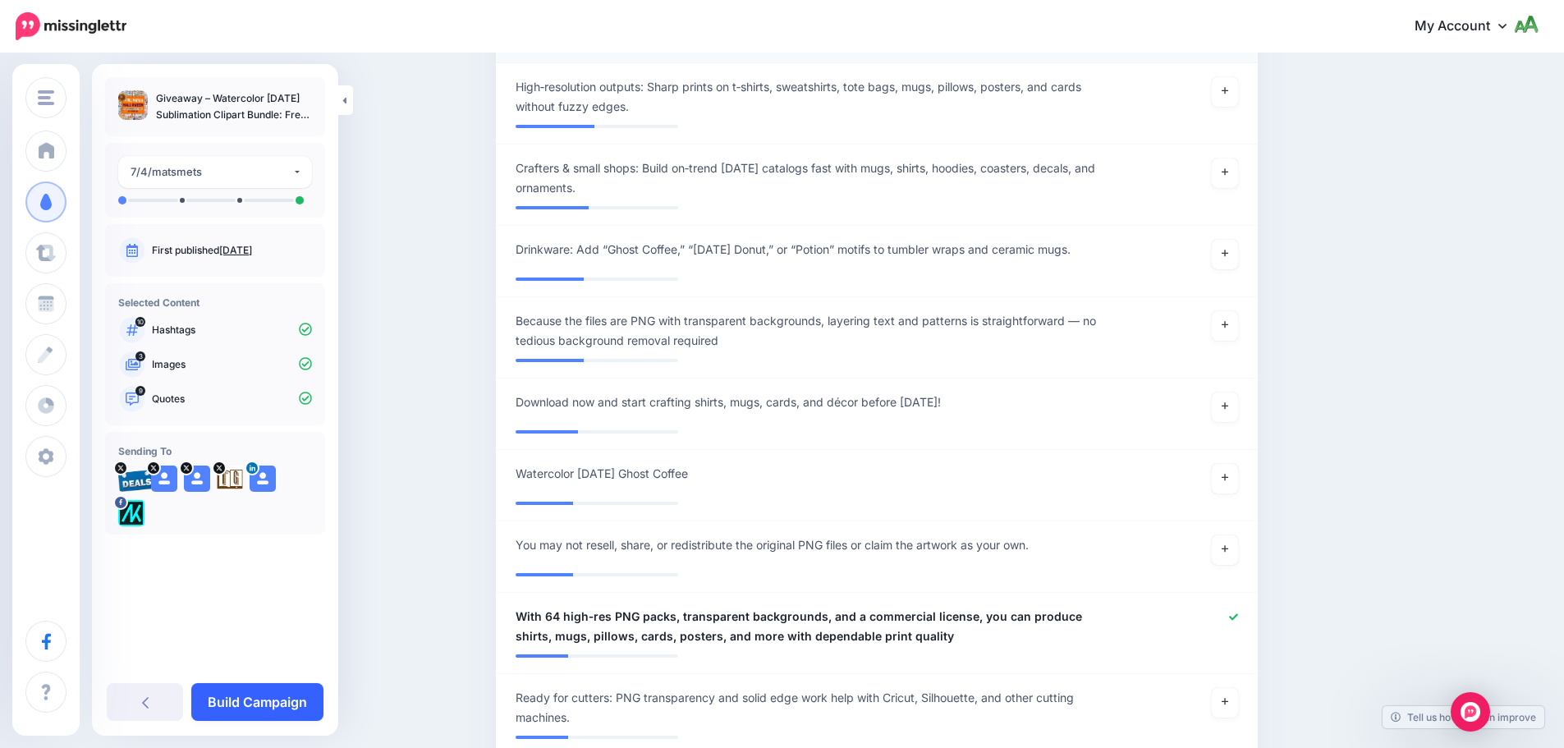
click at [282, 713] on link "Build Campaign" at bounding box center [257, 702] width 132 height 38
